Goal: Transaction & Acquisition: Purchase product/service

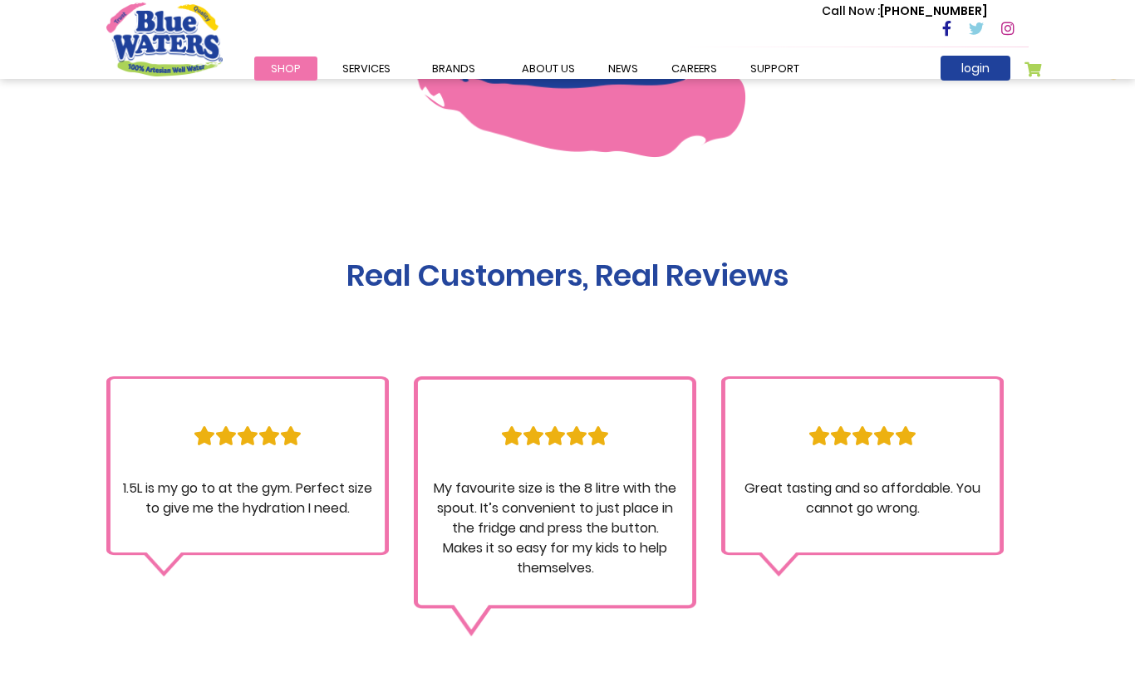
scroll to position [1607, 0]
click at [553, 71] on link "about us" at bounding box center [548, 69] width 86 height 24
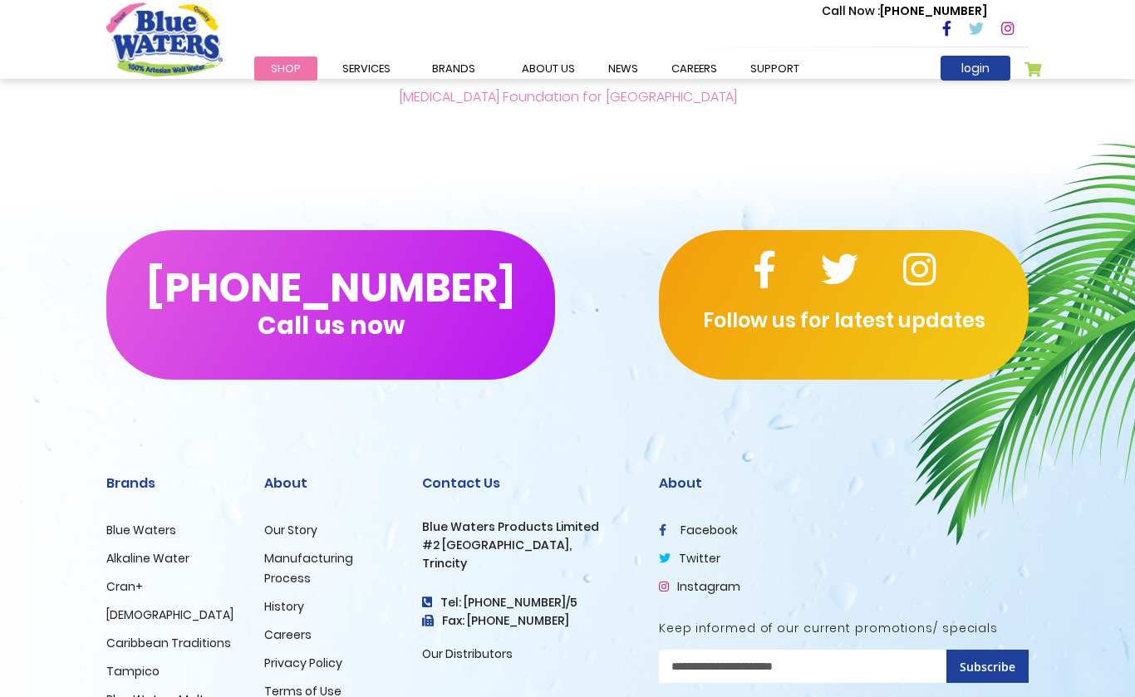
scroll to position [3876, 0]
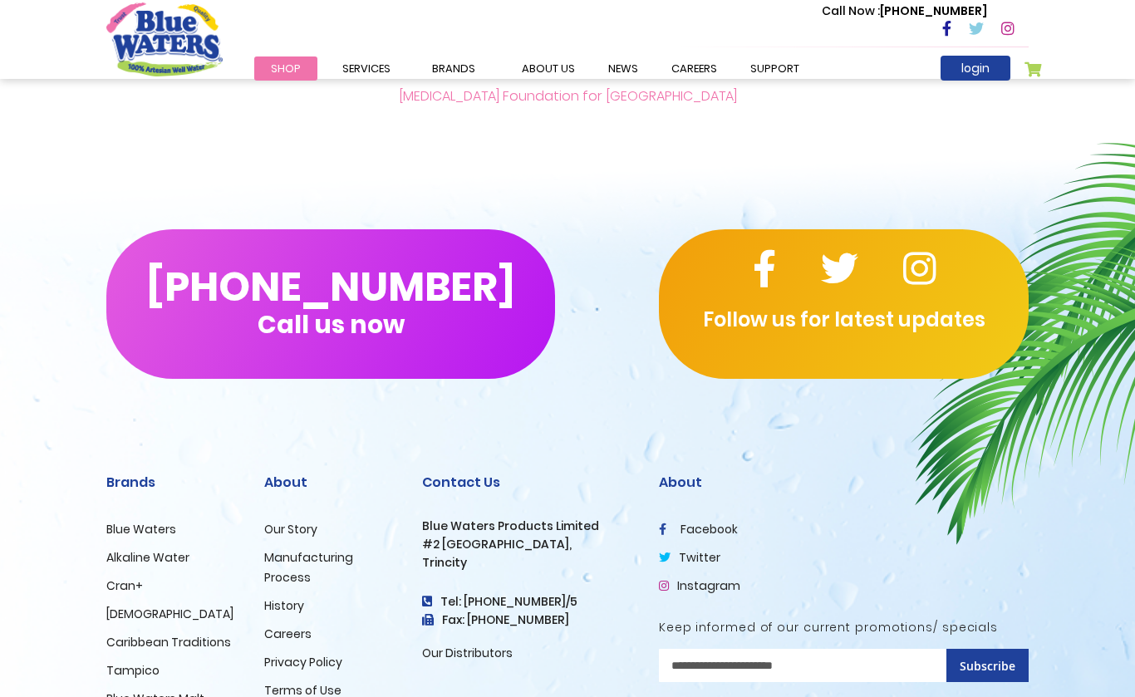
drag, startPoint x: 0, startPoint y: 0, endPoint x: 165, endPoint y: 539, distance: 563.9
click at [164, 549] on link "Alkaline Water" at bounding box center [147, 557] width 83 height 17
click at [165, 549] on link "Alkaline Water" at bounding box center [147, 557] width 83 height 17
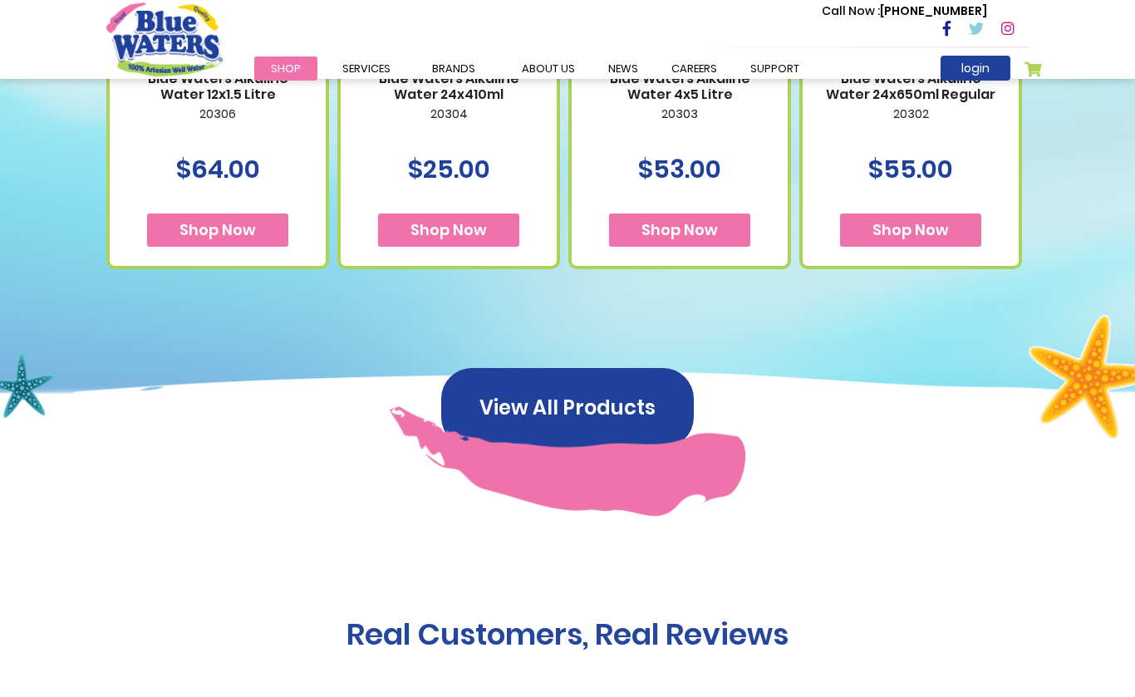
scroll to position [912, 0]
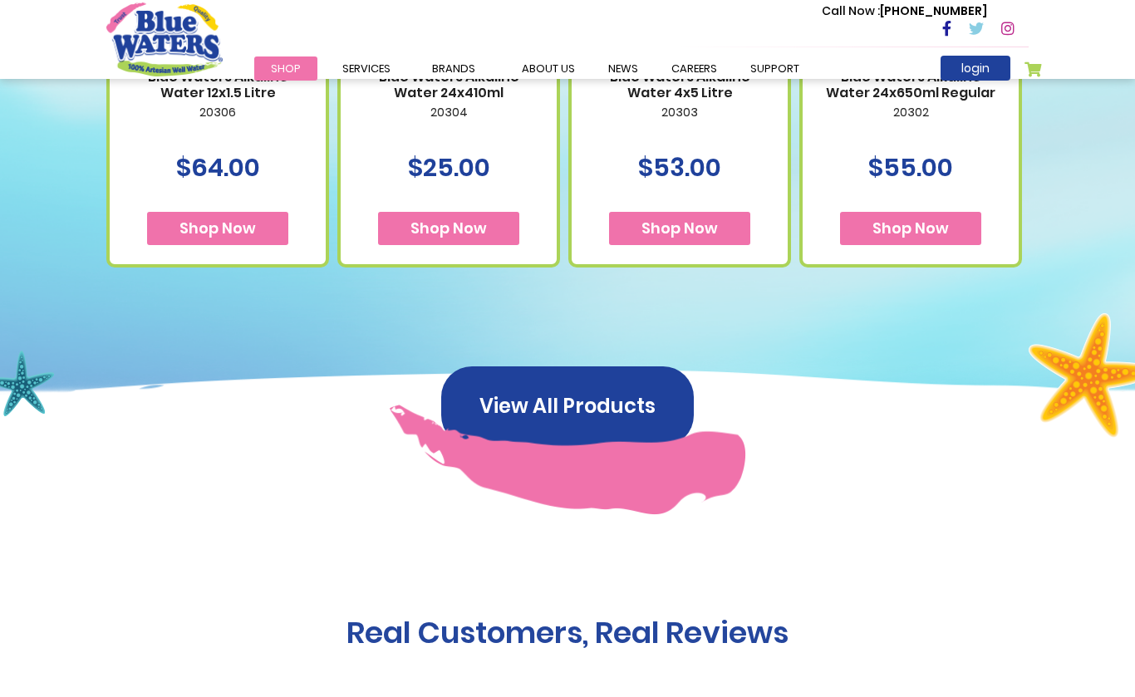
drag, startPoint x: 0, startPoint y: 0, endPoint x: 416, endPoint y: 224, distance: 471.9
click at [416, 223] on span "Shop Now" at bounding box center [449, 228] width 76 height 21
click at [416, 224] on span "Shop Now" at bounding box center [449, 228] width 76 height 21
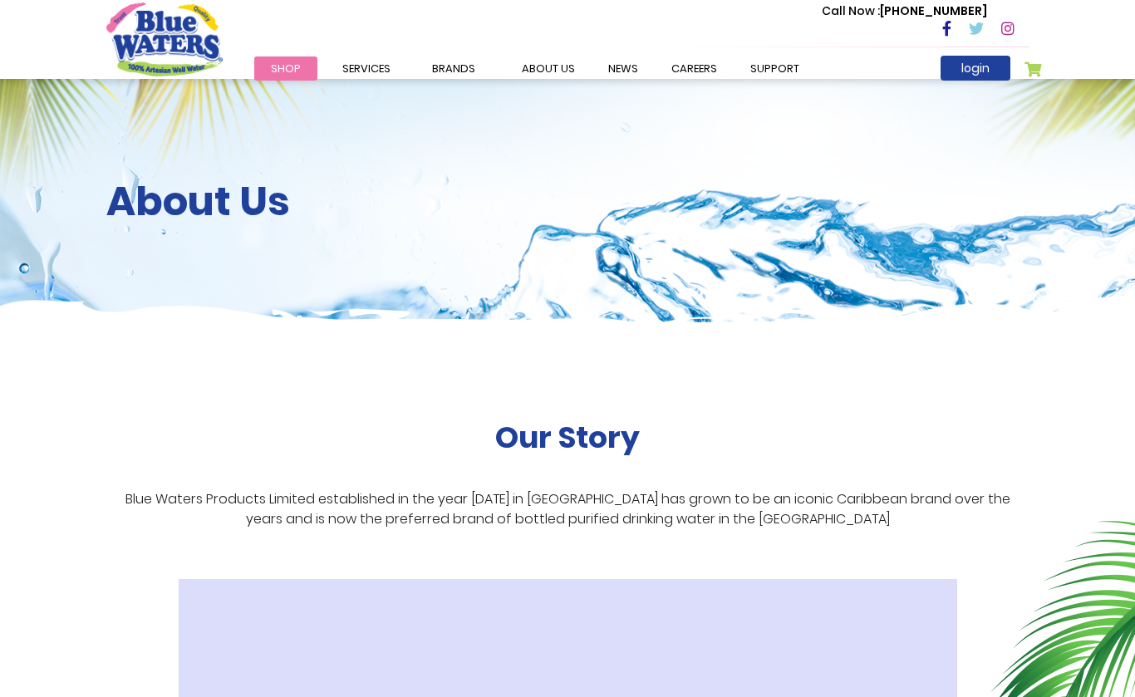
drag, startPoint x: 0, startPoint y: 0, endPoint x: 288, endPoint y: 70, distance: 296.7
click at [288, 70] on span "Shop" at bounding box center [286, 69] width 30 height 16
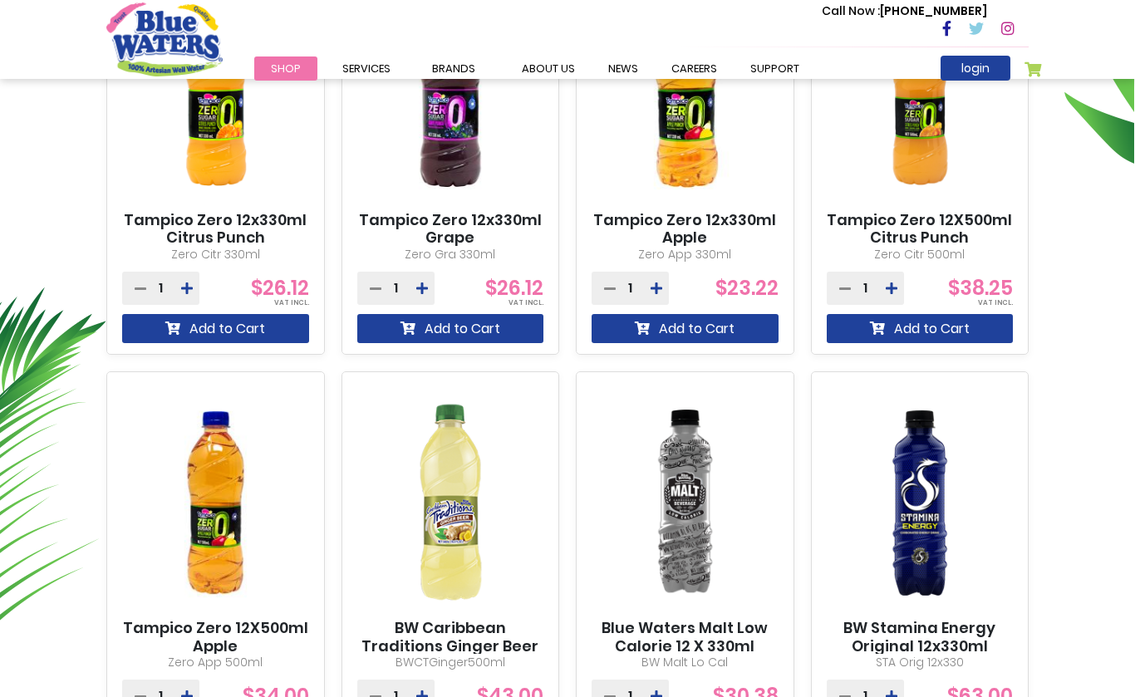
scroll to position [736, 0]
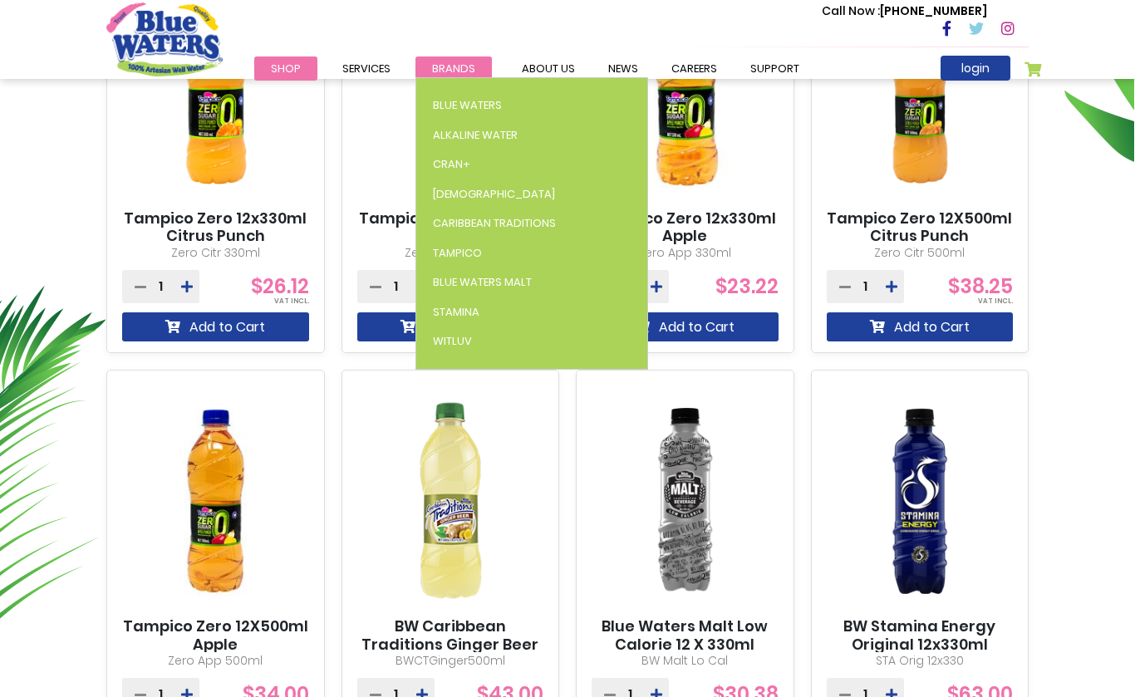
drag, startPoint x: 0, startPoint y: 0, endPoint x: 442, endPoint y: 70, distance: 447.6
click at [441, 70] on span "Brands" at bounding box center [453, 69] width 43 height 16
